Goal: Information Seeking & Learning: Find specific fact

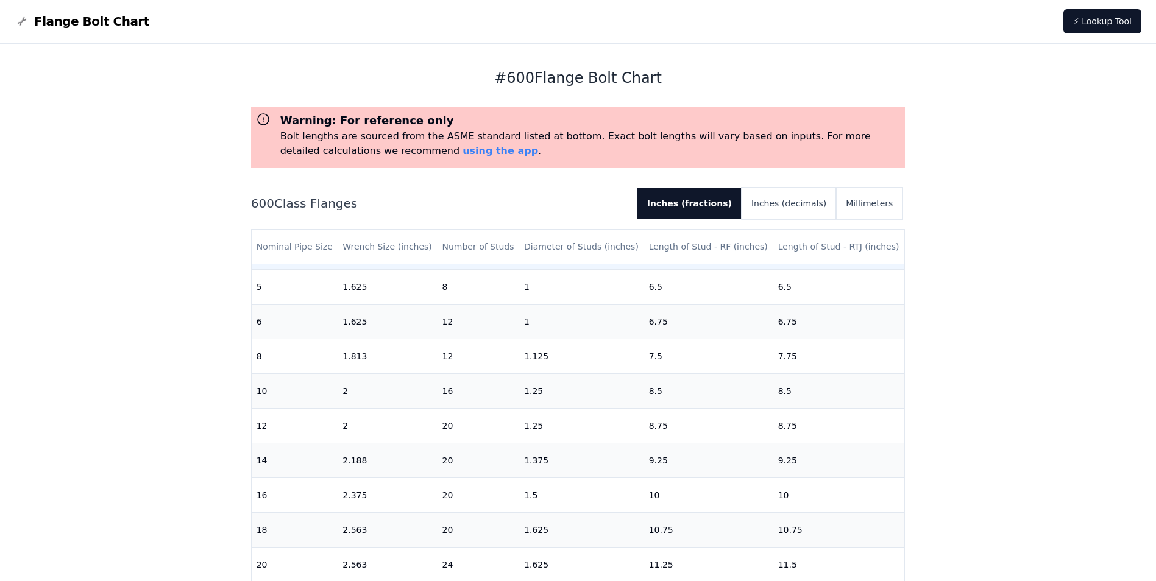
scroll to position [367, 0]
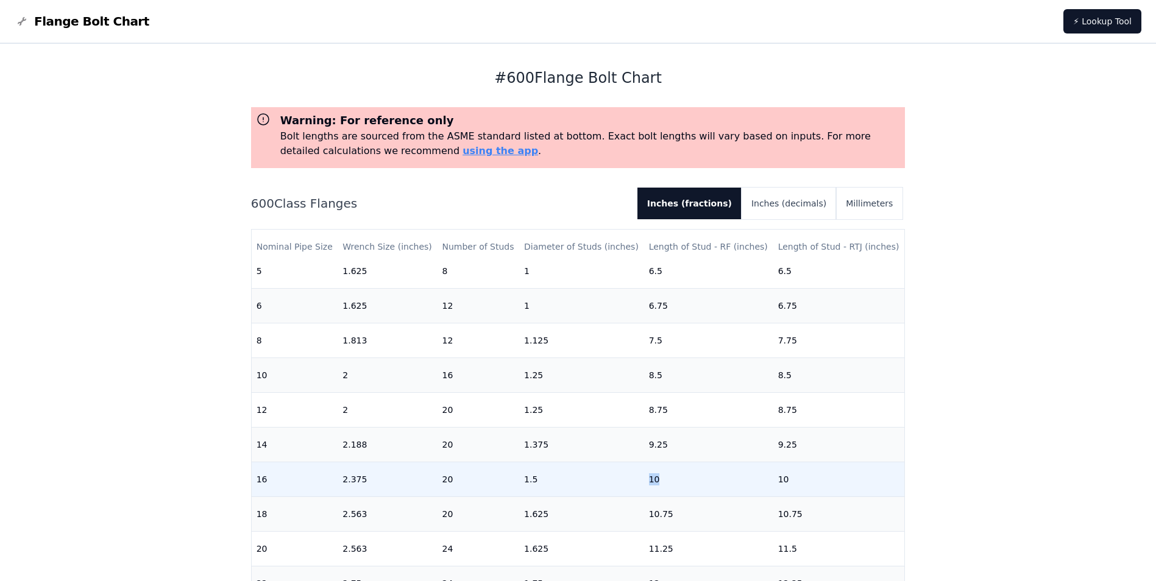
drag, startPoint x: 640, startPoint y: 470, endPoint x: 653, endPoint y: 470, distance: 13.4
click at [653, 470] on td "10" at bounding box center [708, 479] width 129 height 35
drag, startPoint x: 653, startPoint y: 470, endPoint x: 658, endPoint y: 474, distance: 6.5
click at [658, 474] on td "10" at bounding box center [708, 479] width 129 height 35
click at [645, 470] on td "10" at bounding box center [708, 479] width 129 height 35
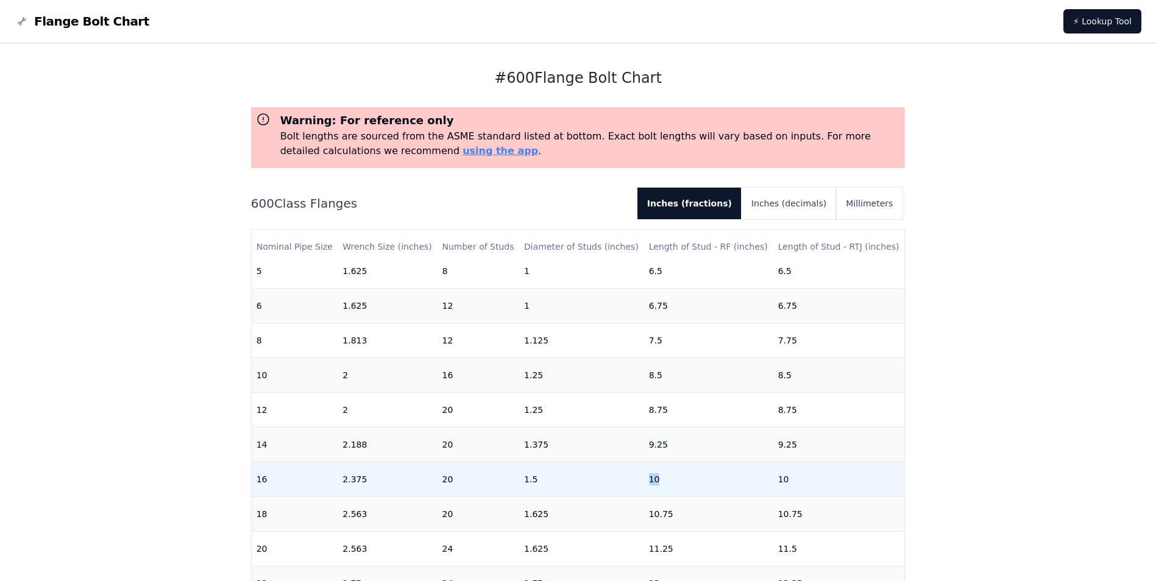
drag, startPoint x: 643, startPoint y: 471, endPoint x: 662, endPoint y: 469, distance: 19.0
click at [662, 469] on td "10" at bounding box center [708, 479] width 129 height 35
click at [645, 467] on td "10" at bounding box center [708, 479] width 129 height 35
drag, startPoint x: 643, startPoint y: 471, endPoint x: 659, endPoint y: 468, distance: 16.1
click at [659, 468] on td "10" at bounding box center [708, 479] width 129 height 35
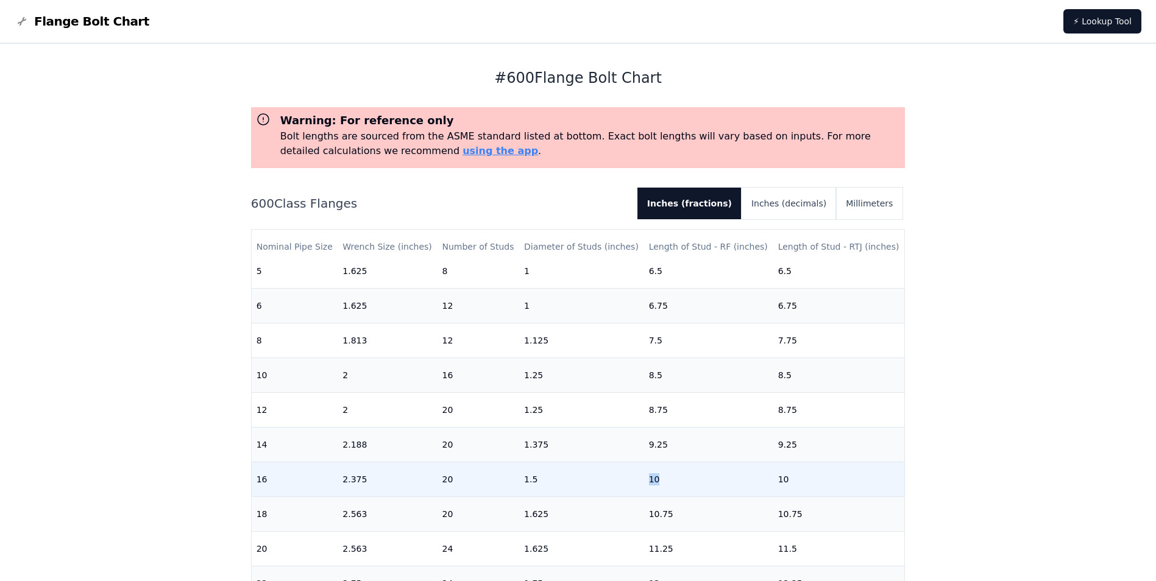
drag, startPoint x: 659, startPoint y: 468, endPoint x: 643, endPoint y: 473, distance: 16.6
click at [644, 473] on td "10" at bounding box center [708, 479] width 129 height 35
drag, startPoint x: 642, startPoint y: 471, endPoint x: 656, endPoint y: 470, distance: 14.1
click at [656, 470] on td "10" at bounding box center [708, 479] width 129 height 35
drag, startPoint x: 656, startPoint y: 470, endPoint x: 641, endPoint y: 471, distance: 15.3
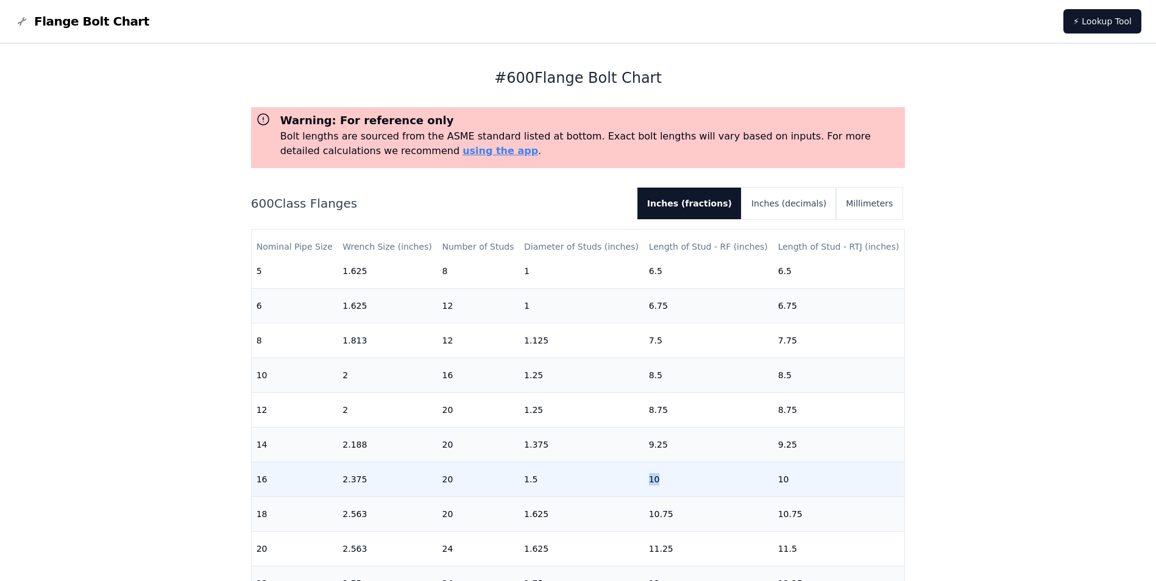
click at [644, 472] on td "10" at bounding box center [708, 479] width 129 height 35
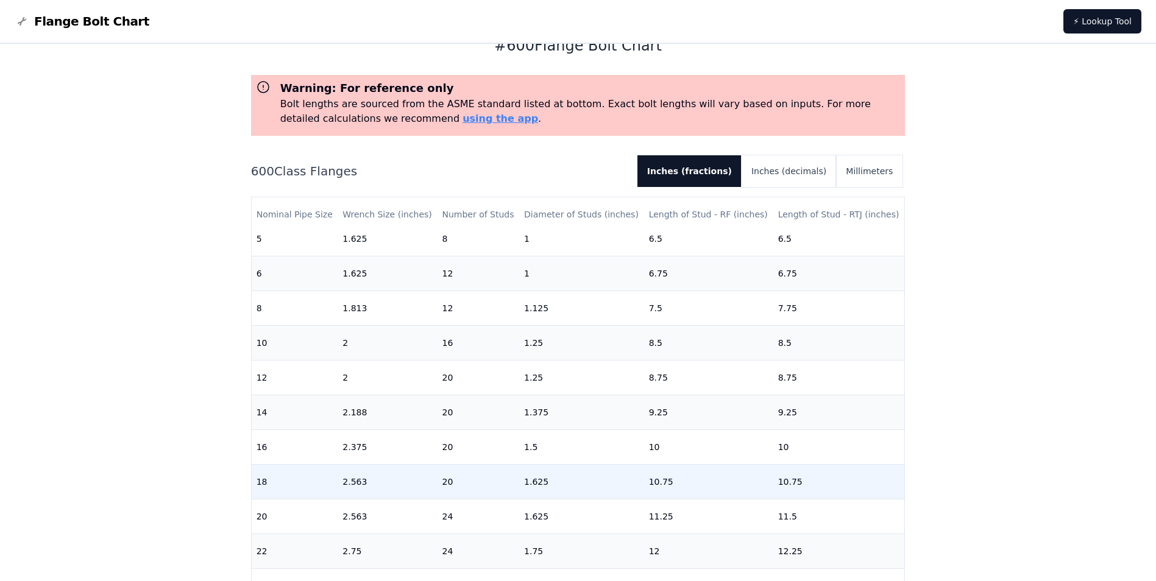
scroll to position [61, 0]
